Goal: Transaction & Acquisition: Purchase product/service

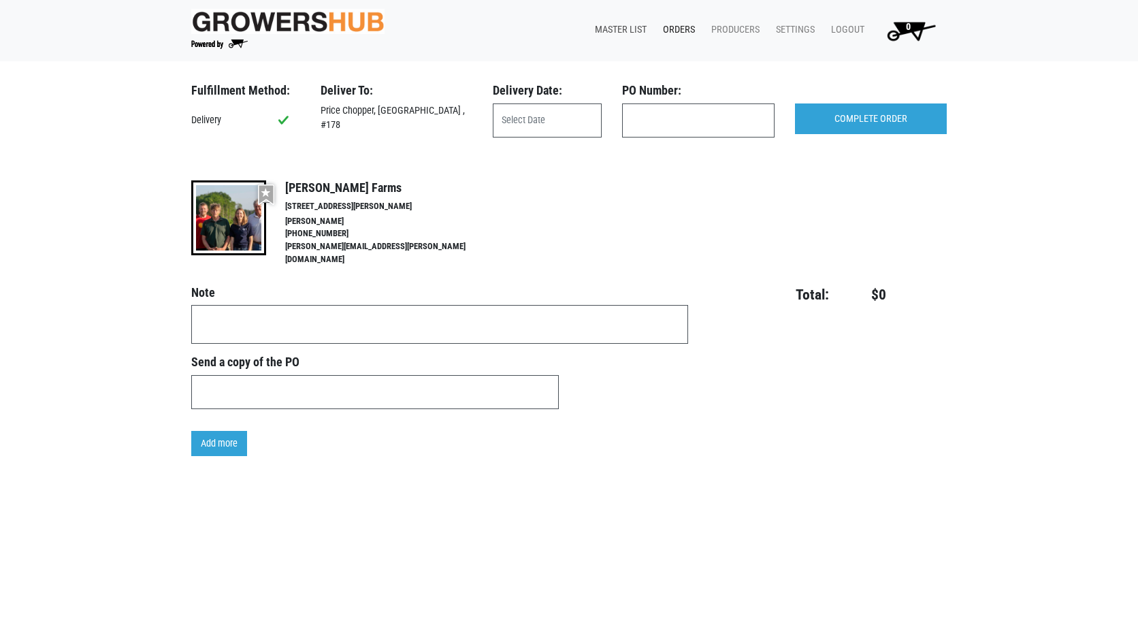
click at [617, 28] on link "Master List" at bounding box center [618, 30] width 68 height 26
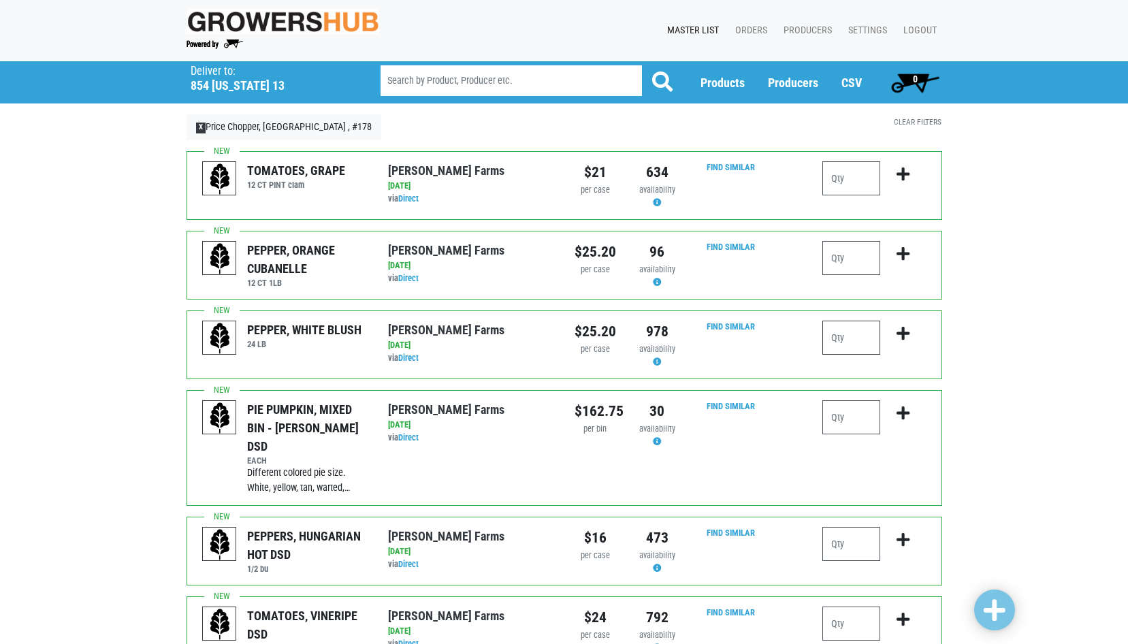
click at [860, 336] on input "number" at bounding box center [851, 338] width 58 height 34
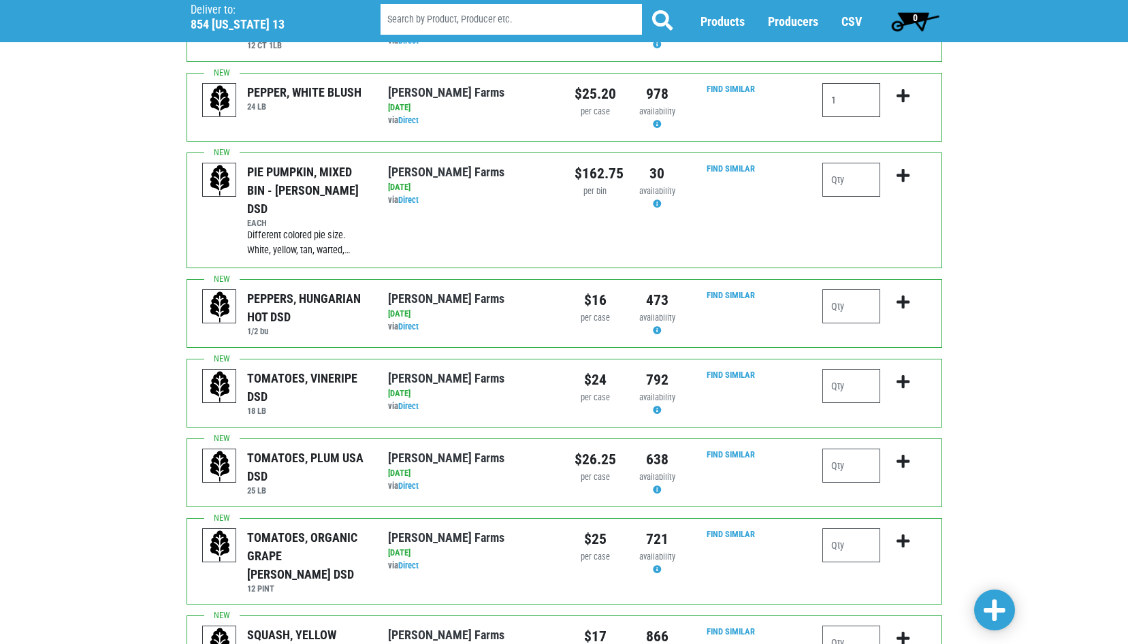
scroll to position [272, 0]
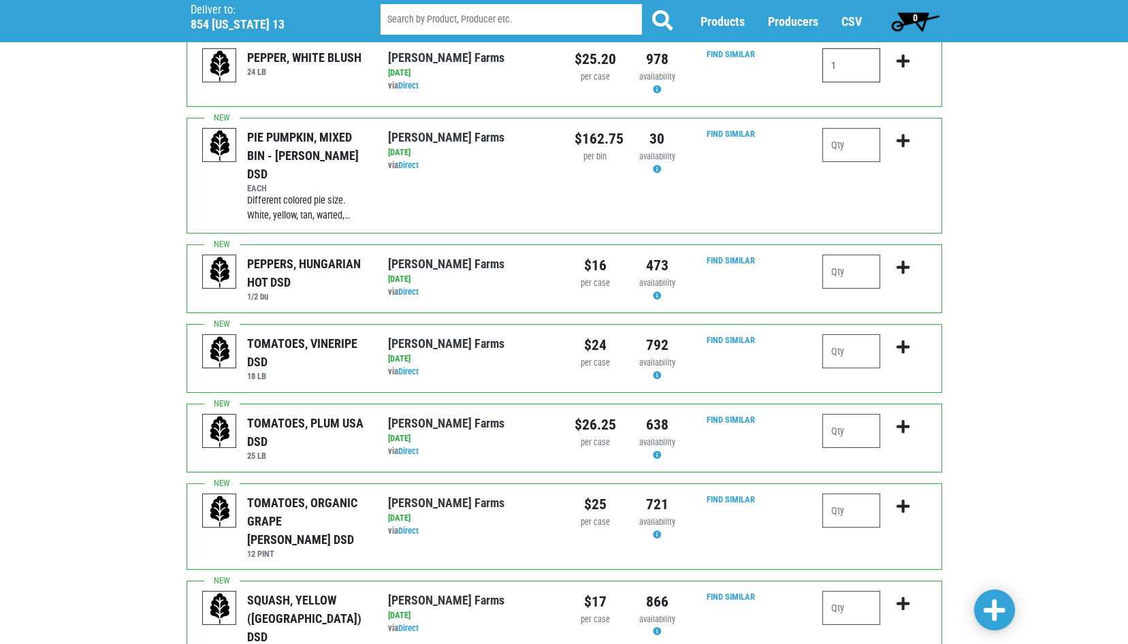
type input "1"
click at [838, 414] on input "number" at bounding box center [851, 431] width 58 height 34
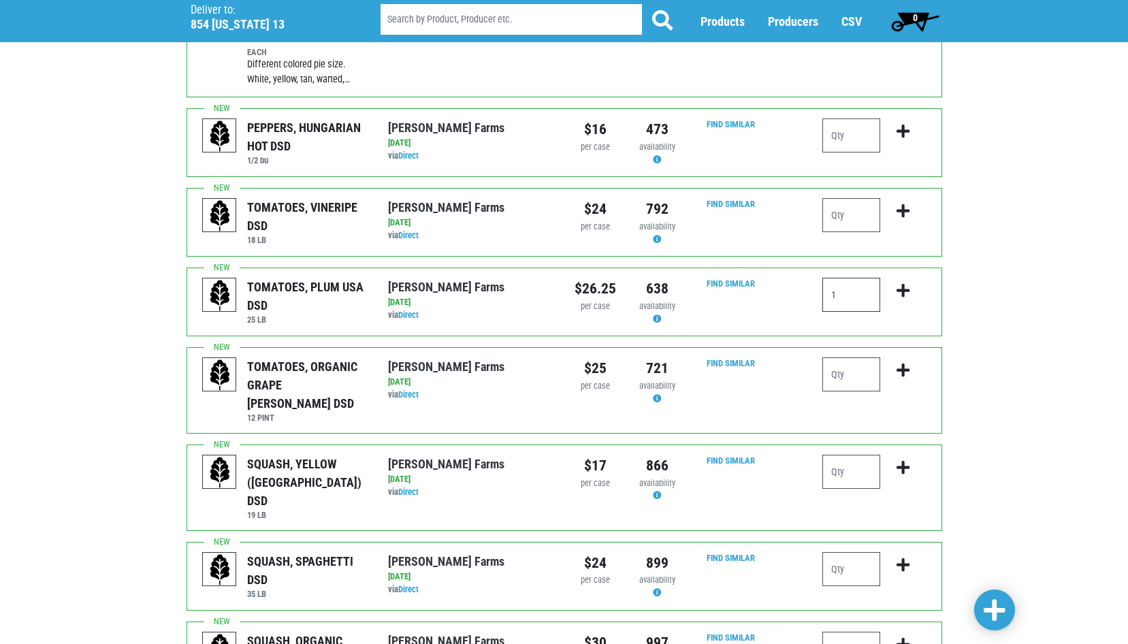
scroll to position [476, 0]
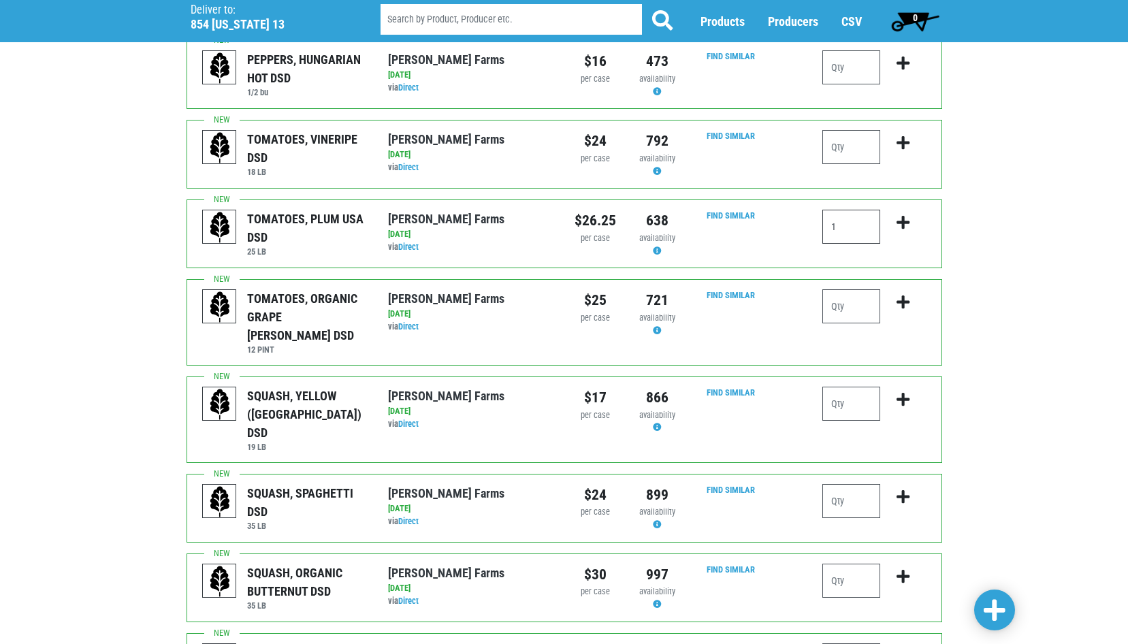
type input "1"
click at [840, 387] on input "number" at bounding box center [851, 404] width 58 height 34
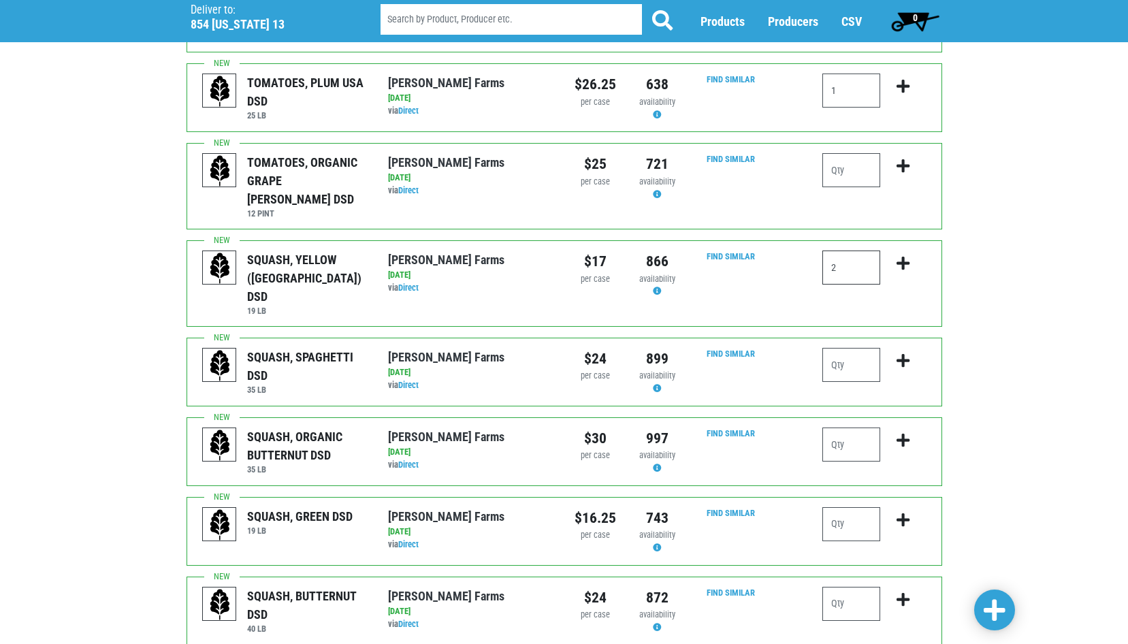
scroll to position [680, 0]
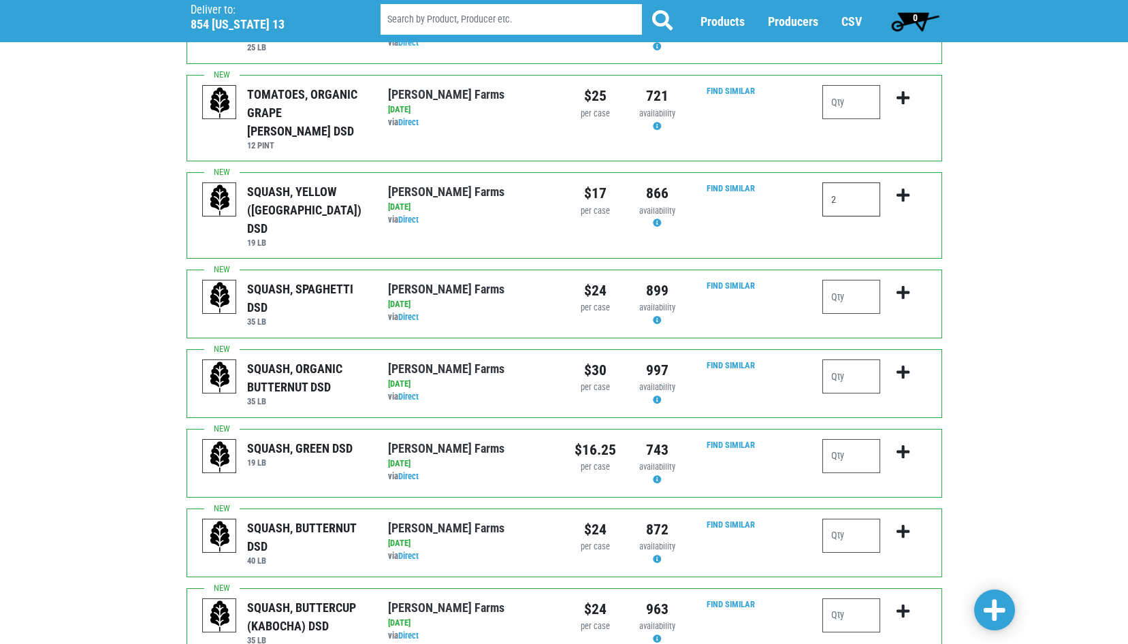
type input "2"
click at [837, 439] on input "number" at bounding box center [851, 456] width 58 height 34
type input "3"
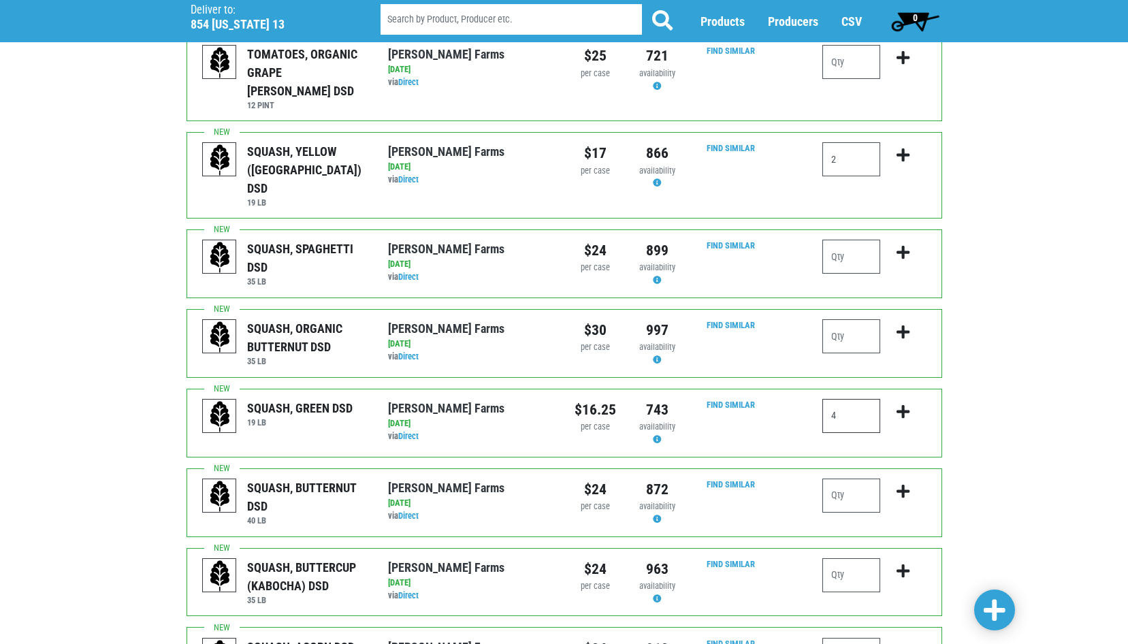
scroll to position [817, 0]
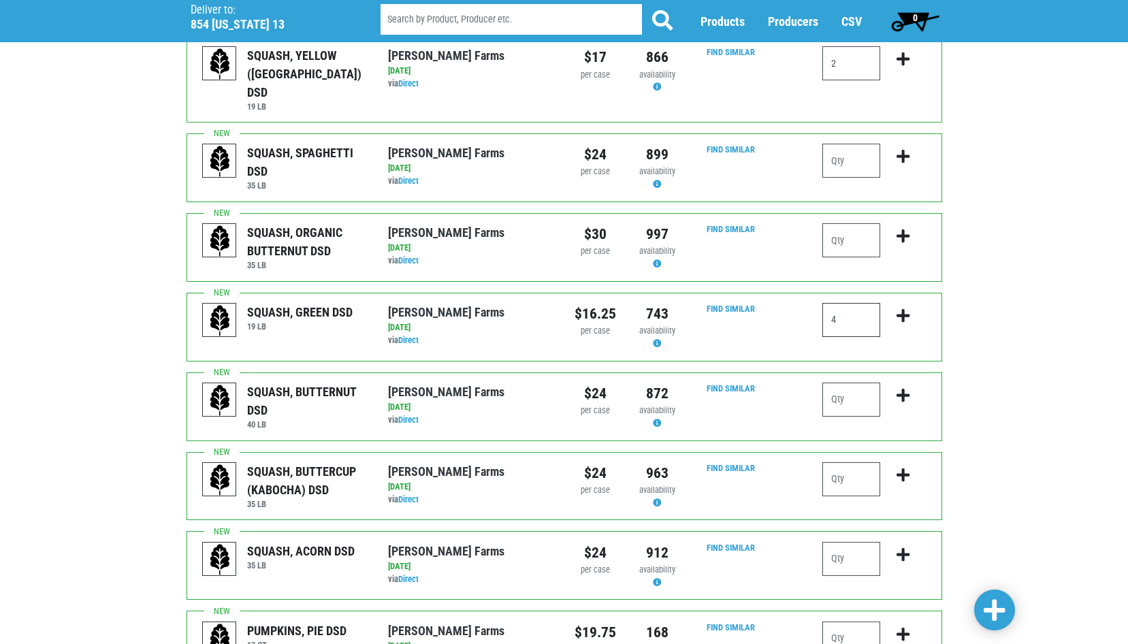
type input "4"
click at [833, 382] on input "number" at bounding box center [851, 399] width 58 height 34
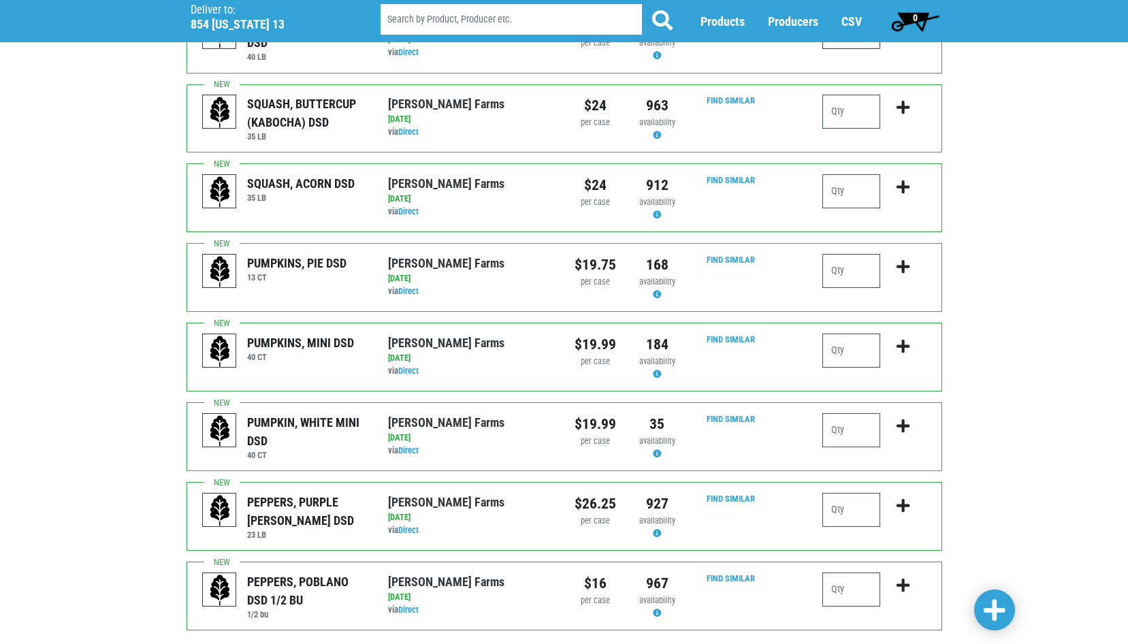
scroll to position [1203, 0]
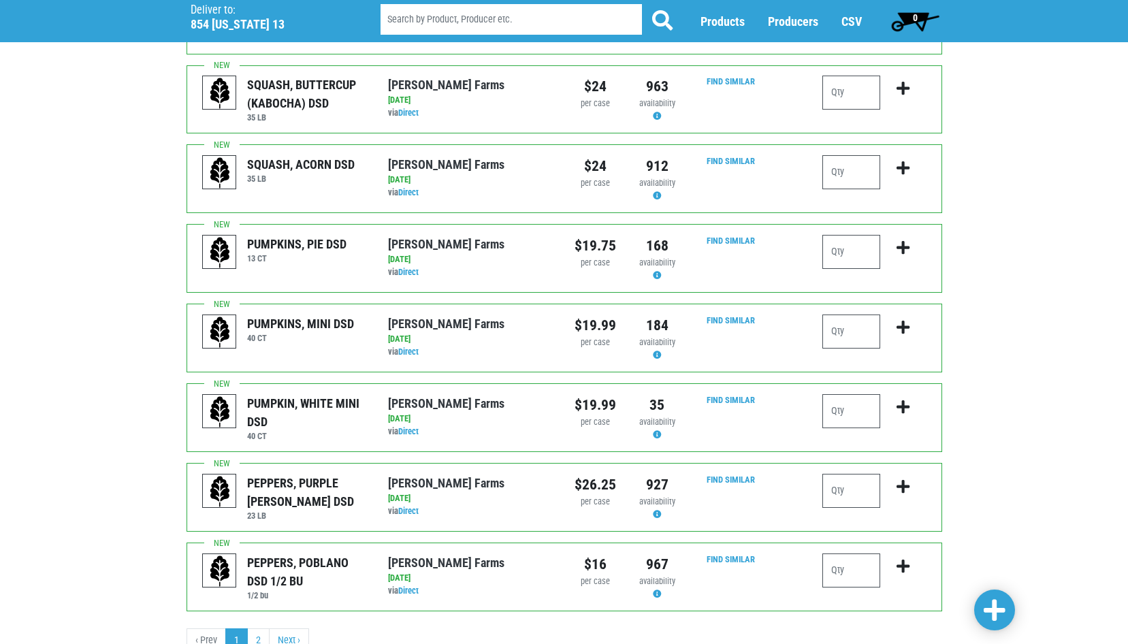
type input "1"
click at [991, 608] on span at bounding box center [994, 610] width 22 height 24
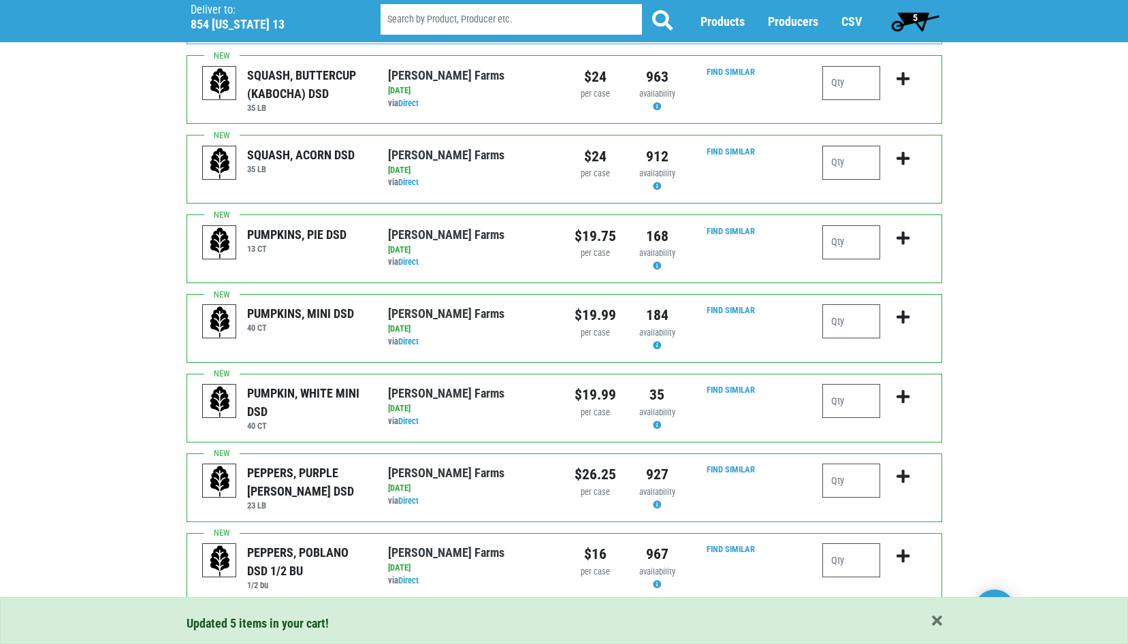
scroll to position [1305, 0]
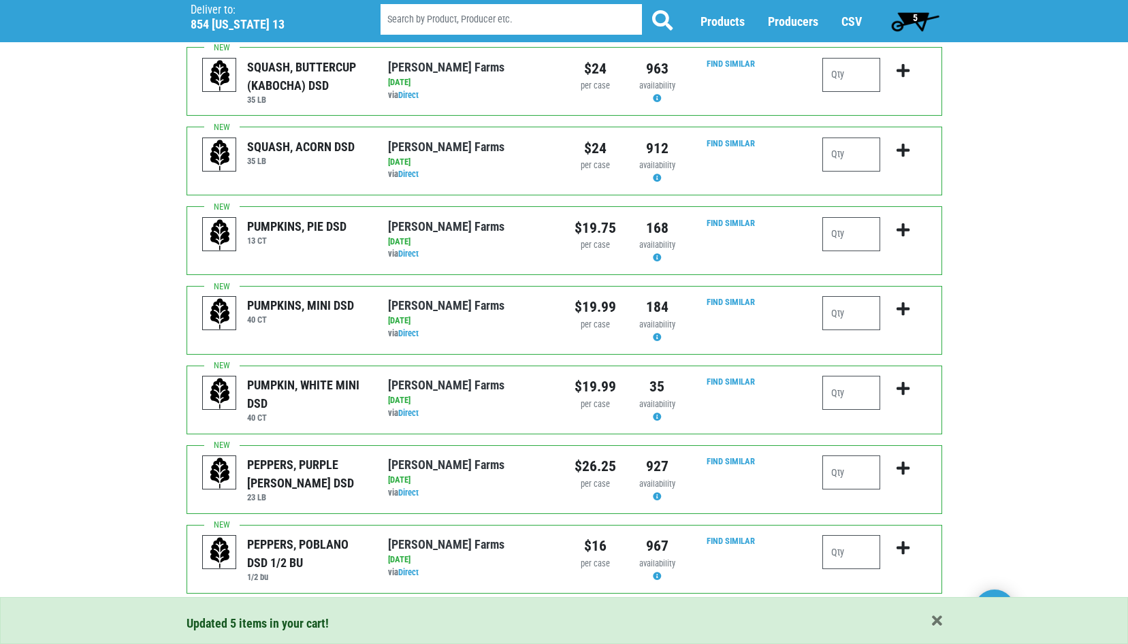
click at [257, 610] on link "2" at bounding box center [258, 622] width 22 height 24
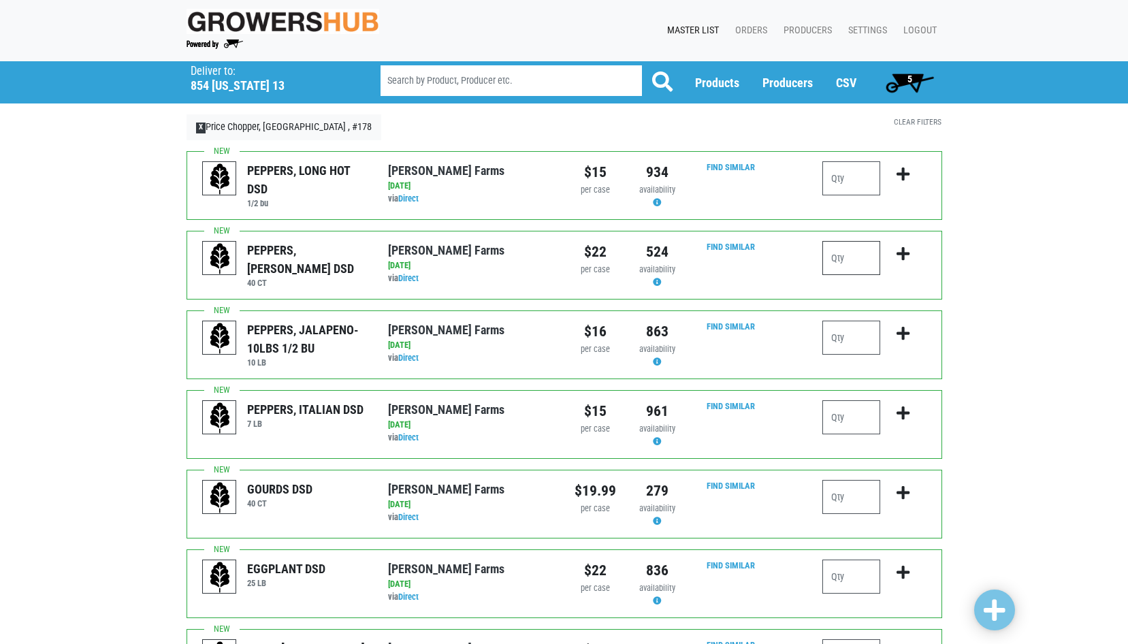
click at [836, 265] on input "number" at bounding box center [851, 258] width 58 height 34
type input "2"
click at [838, 351] on input "number" at bounding box center [851, 338] width 58 height 34
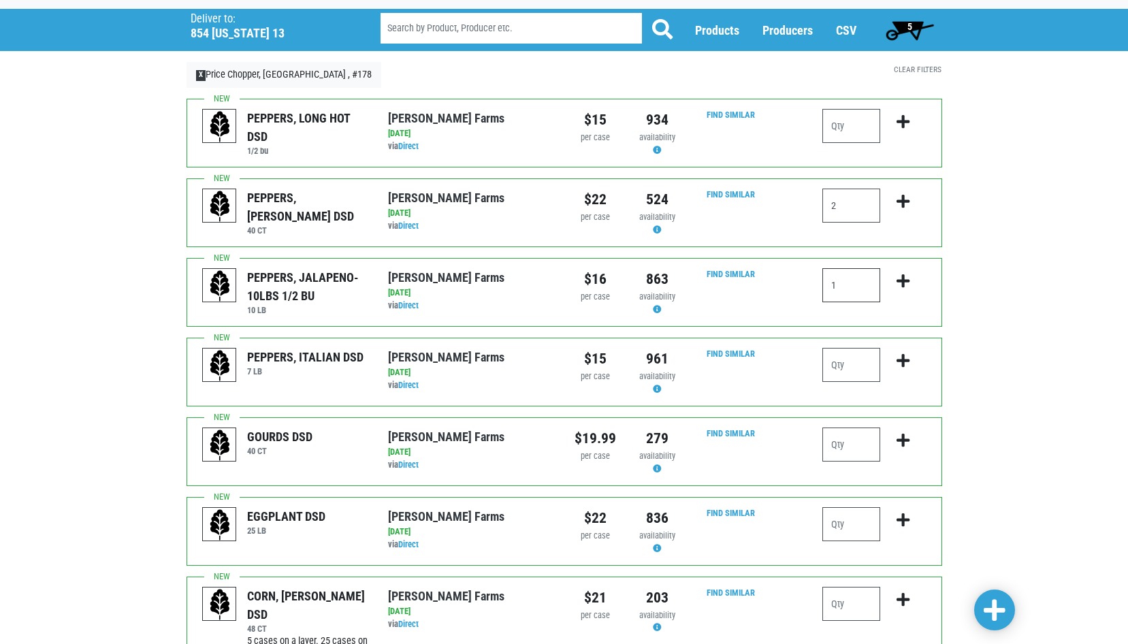
scroll to position [136, 0]
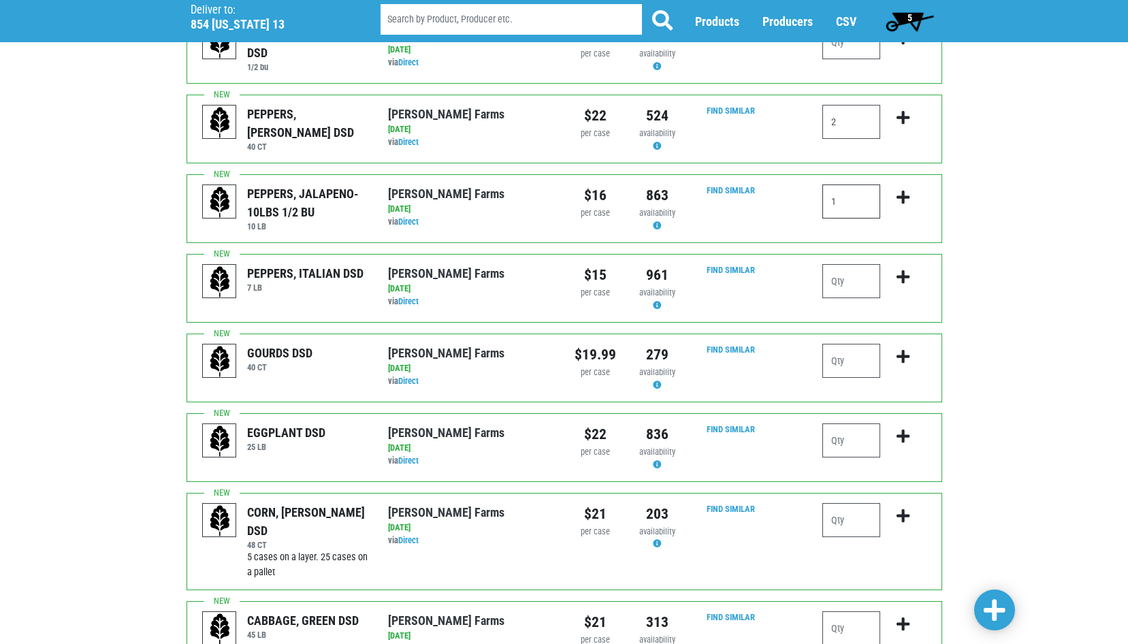
type input "1"
click at [854, 361] on input "number" at bounding box center [851, 361] width 58 height 34
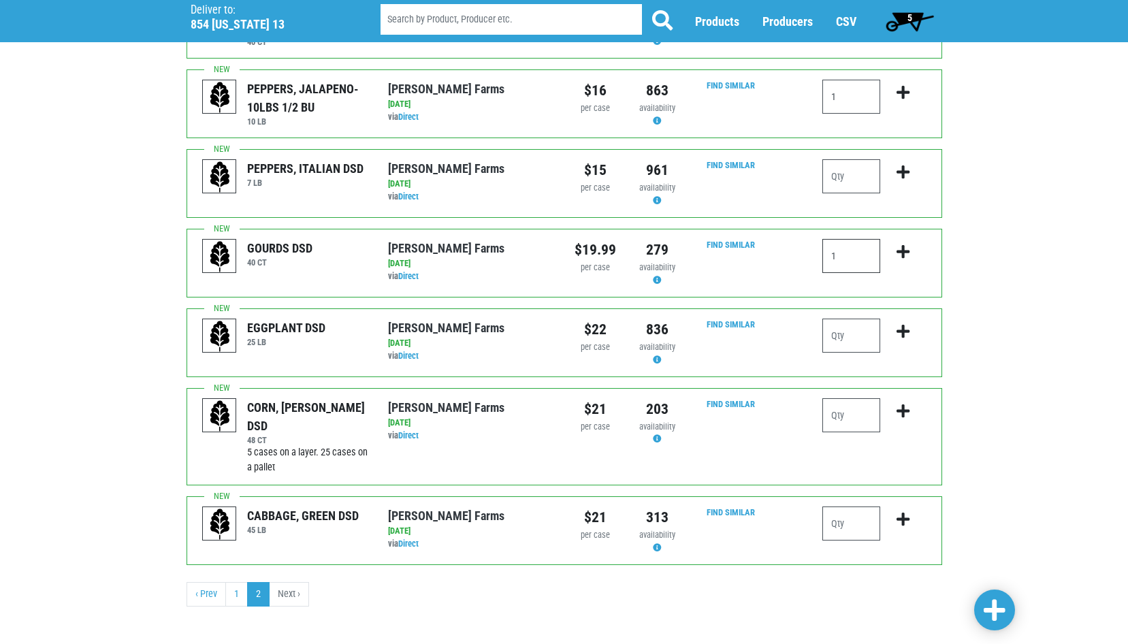
scroll to position [248, 0]
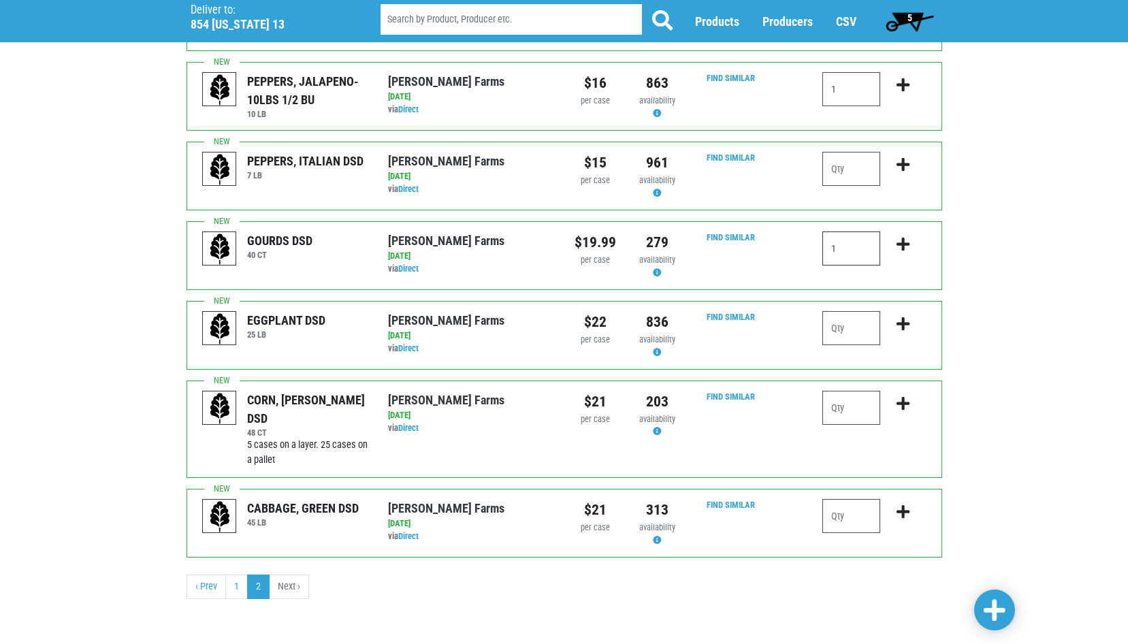
type input "1"
click at [838, 402] on input "number" at bounding box center [851, 408] width 58 height 34
type input "2"
type input "4"
click at [844, 514] on input "number" at bounding box center [851, 516] width 58 height 34
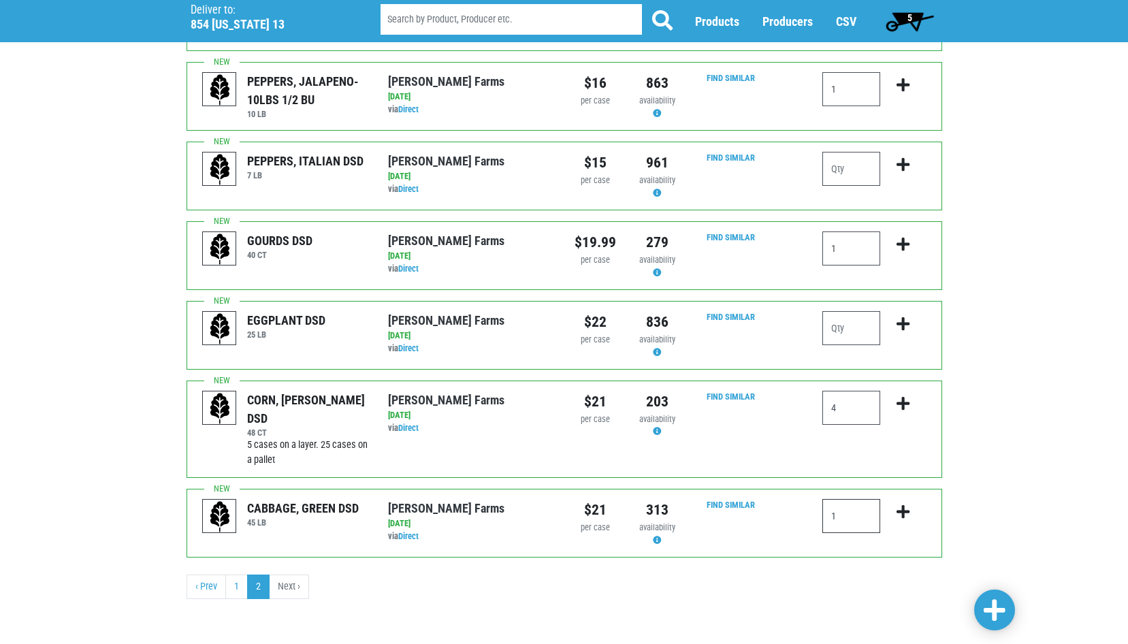
type input "1"
click at [998, 606] on span at bounding box center [994, 610] width 22 height 24
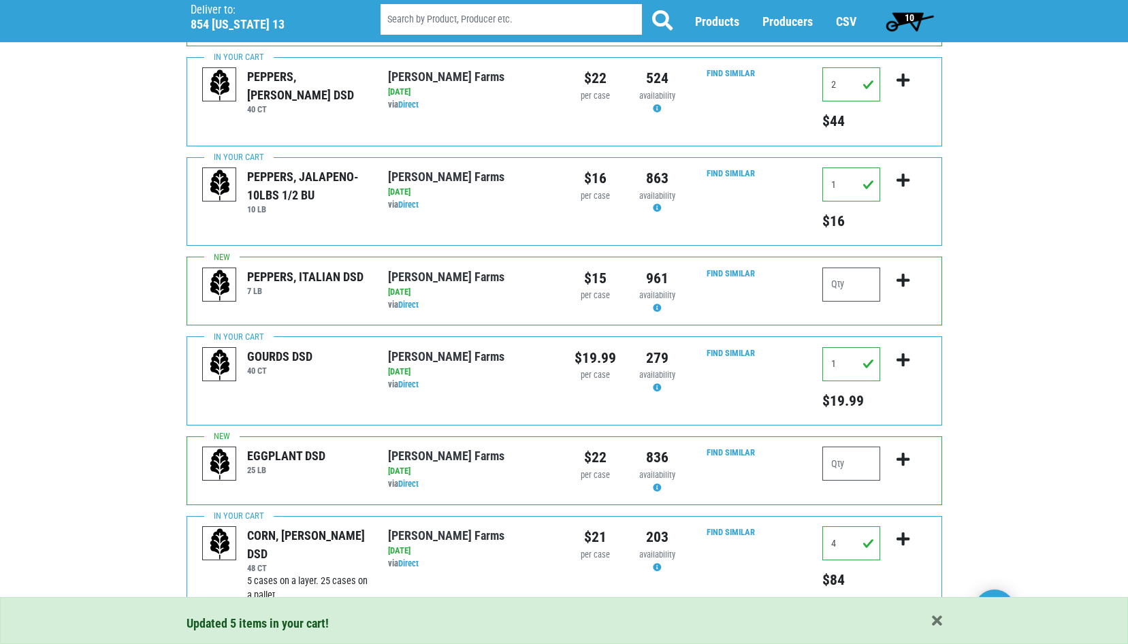
scroll to position [0, 0]
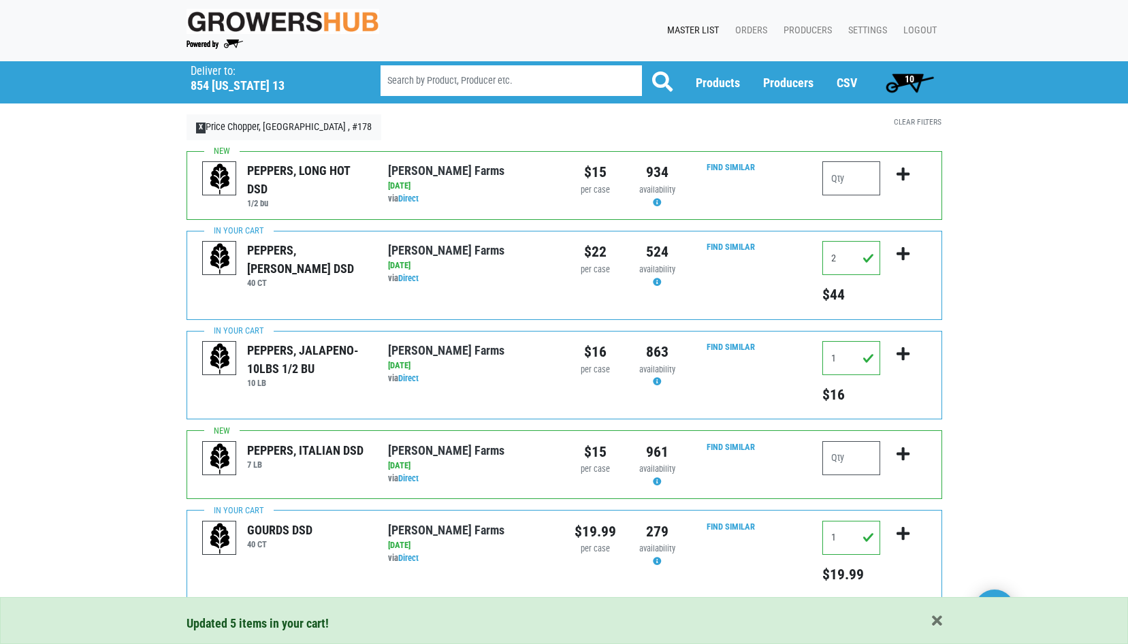
click at [911, 78] on span "10" at bounding box center [909, 78] width 10 height 11
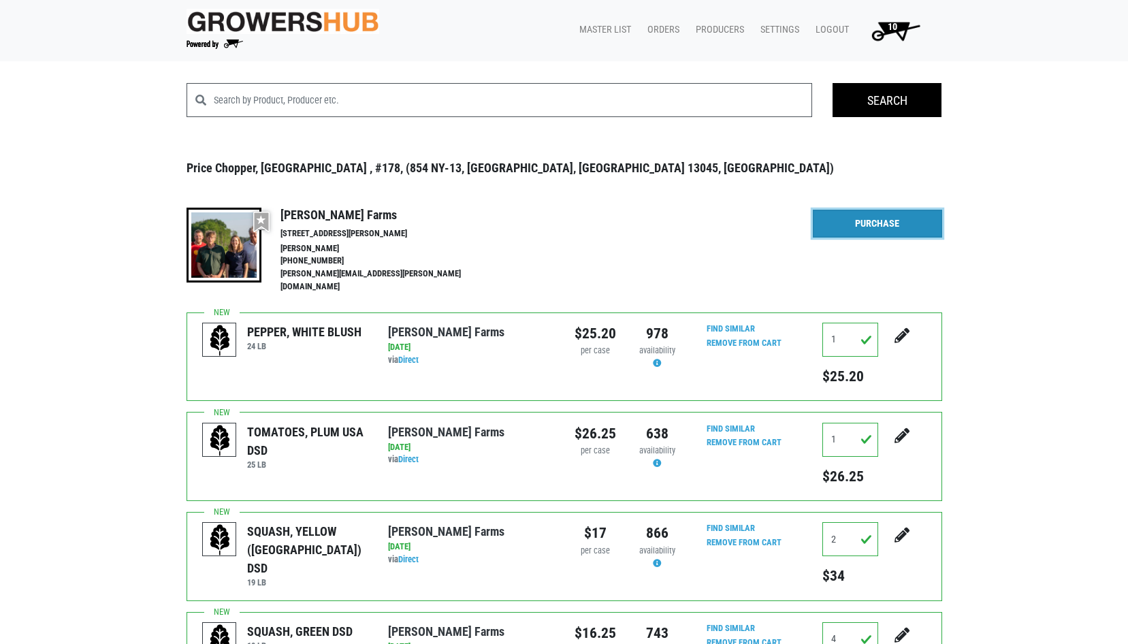
click at [881, 227] on link "Purchase" at bounding box center [877, 224] width 129 height 29
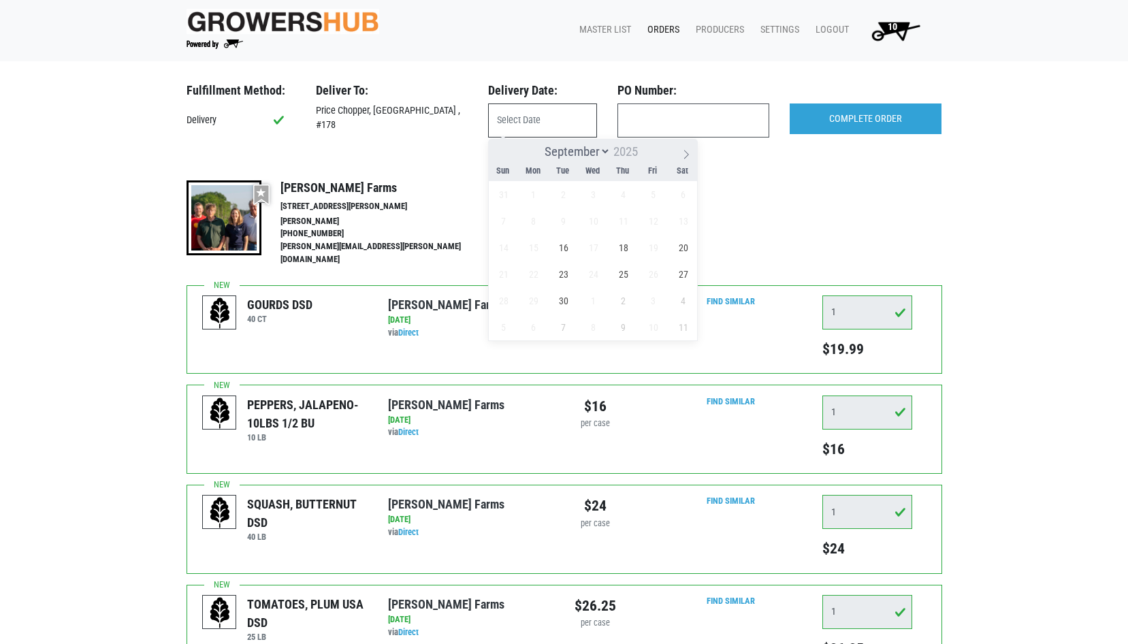
click at [542, 127] on input "text" at bounding box center [542, 120] width 109 height 34
click at [566, 251] on span "16" at bounding box center [563, 247] width 27 height 27
type input "[DATE]"
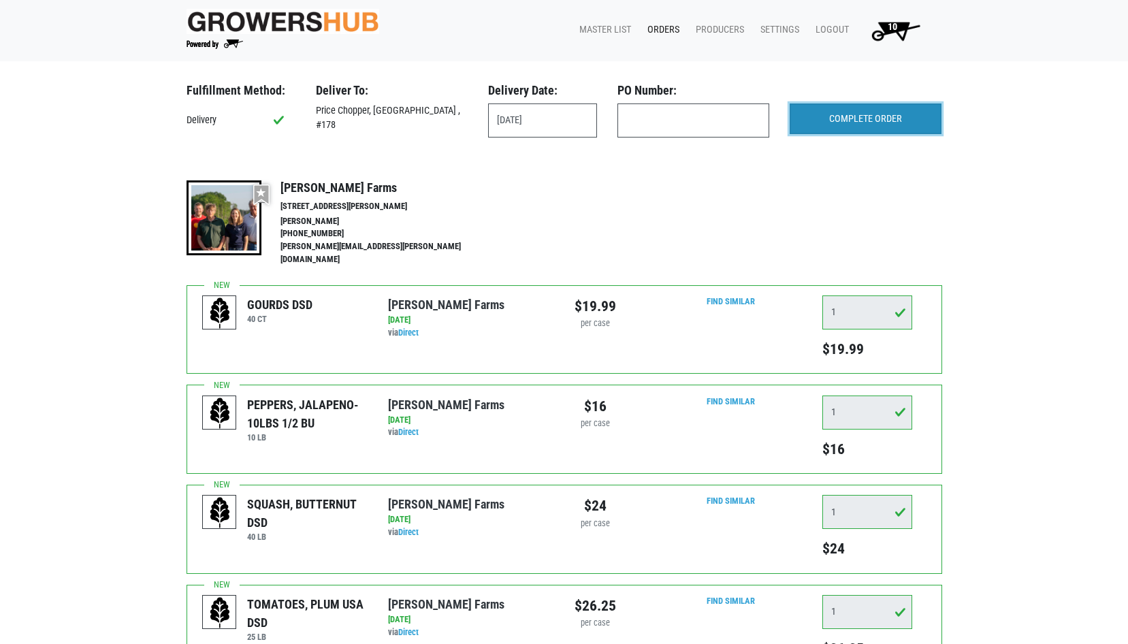
click at [903, 119] on input "COMPLETE ORDER" at bounding box center [865, 118] width 152 height 31
